Goal: Information Seeking & Learning: Learn about a topic

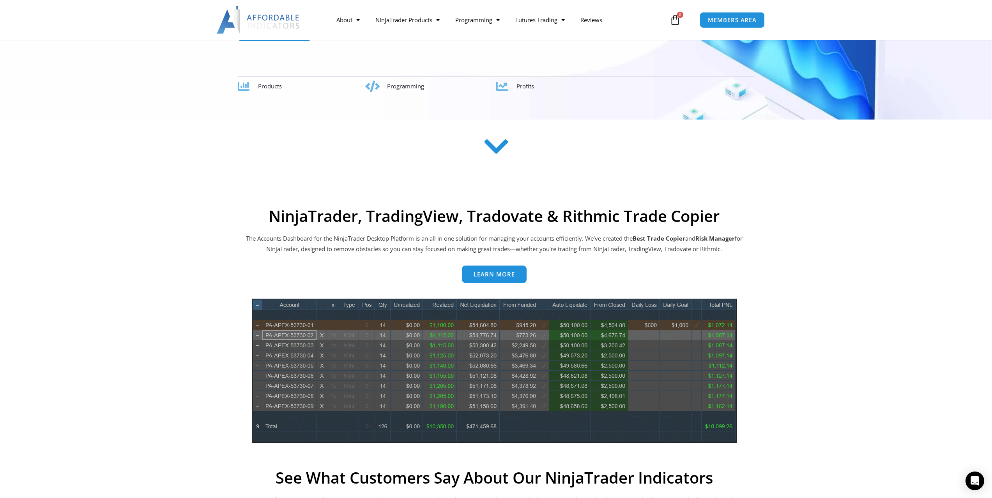
scroll to position [195, 0]
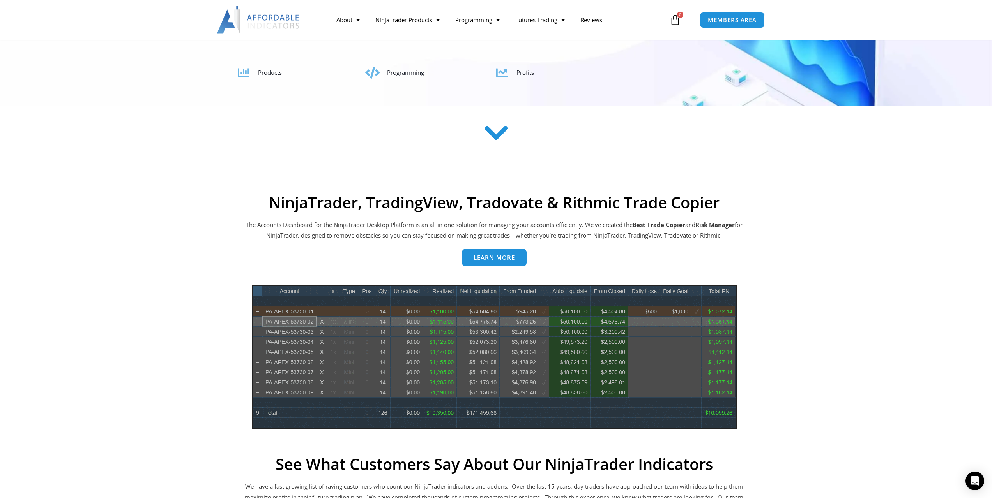
click at [491, 260] on span "Learn more" at bounding box center [494, 258] width 41 height 6
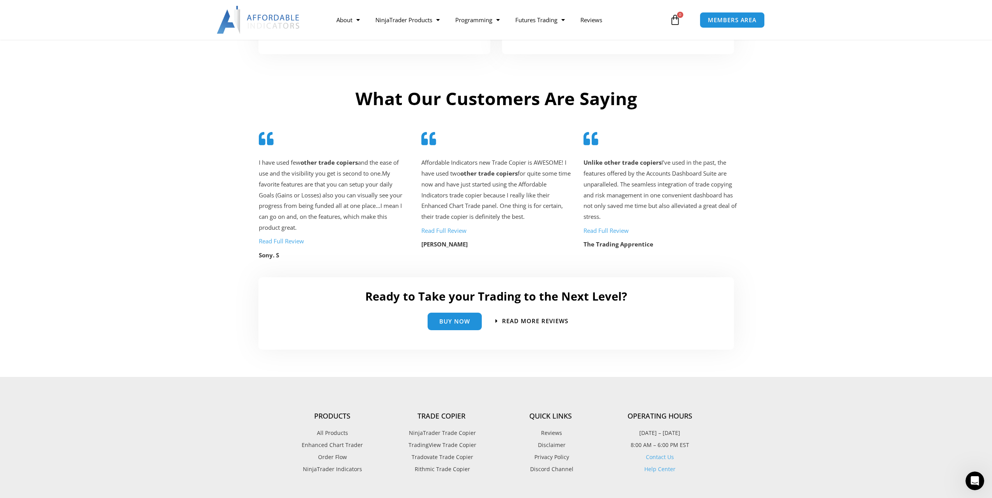
scroll to position [1793, 0]
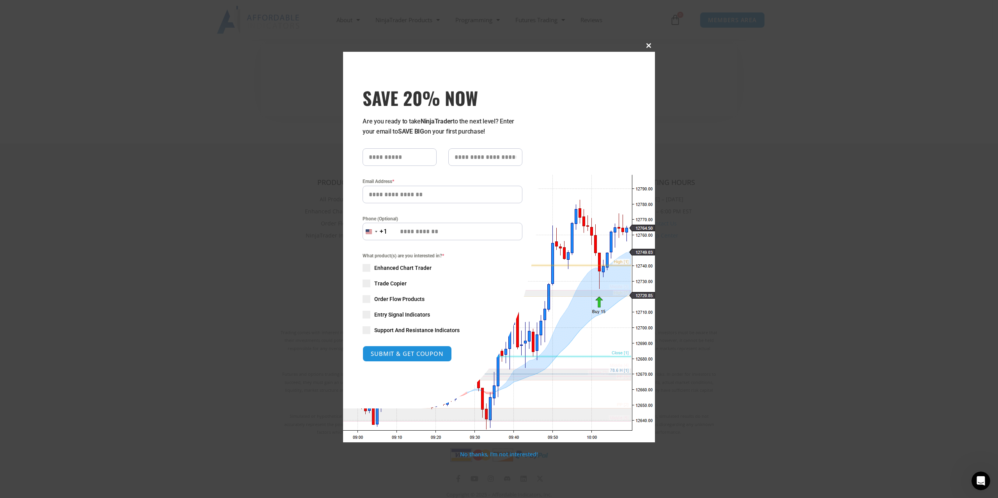
click at [648, 48] on button "Close this module" at bounding box center [648, 45] width 12 height 12
